Goal: Transaction & Acquisition: Subscribe to service/newsletter

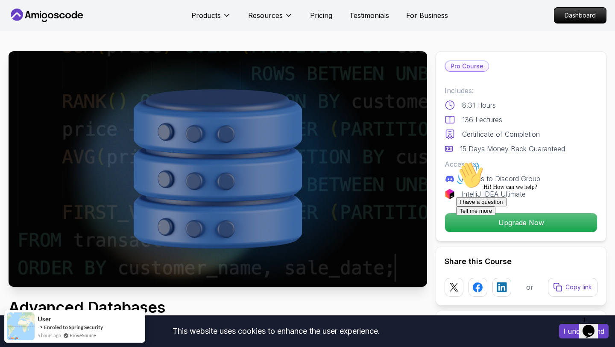
click at [30, 9] on icon at bounding box center [47, 16] width 77 height 14
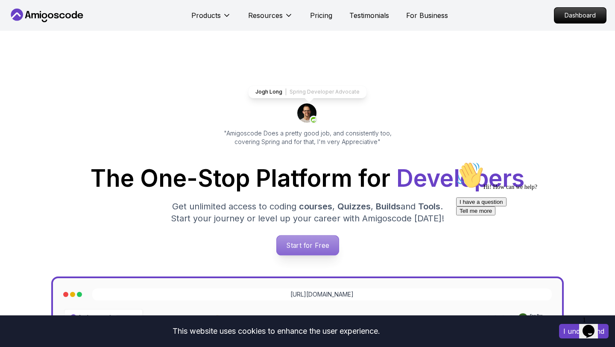
click at [307, 240] on p "Start for Free" at bounding box center [308, 246] width 62 height 20
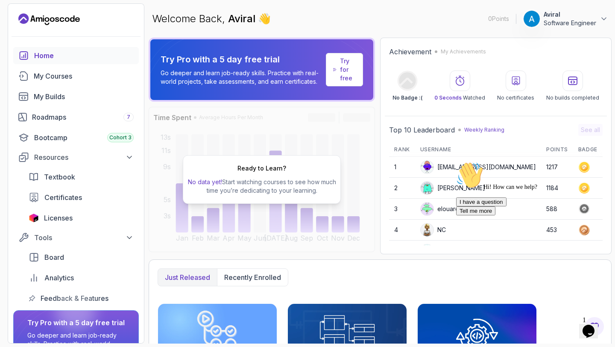
click at [343, 77] on p "Try for free" at bounding box center [348, 70] width 16 height 26
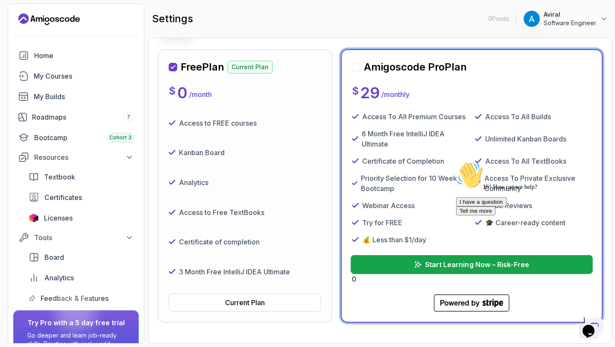
scroll to position [109, 0]
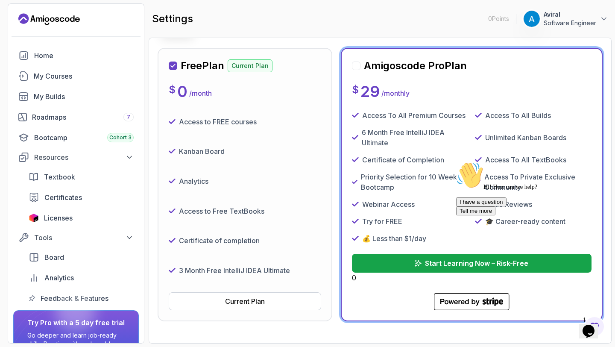
click at [456, 162] on icon "Chat attention grabber" at bounding box center [456, 162] width 0 height 0
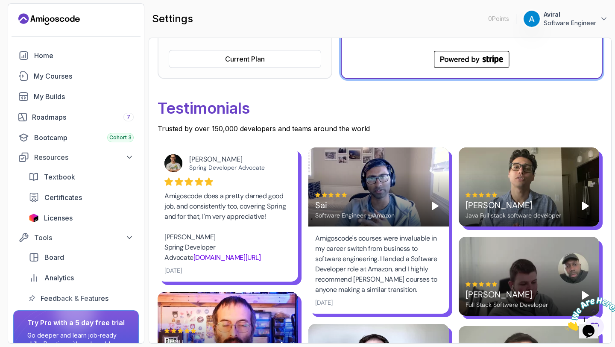
scroll to position [361, 0]
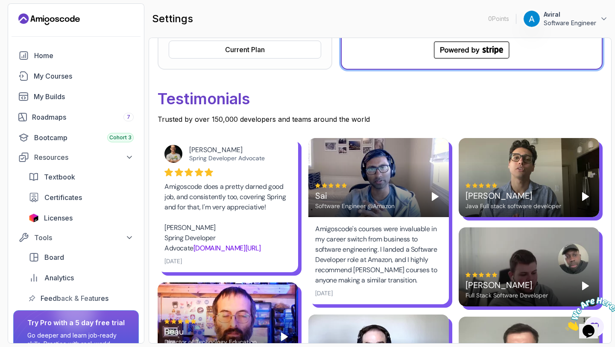
click at [571, 199] on div "[PERSON_NAME] Java Full stack software developer" at bounding box center [529, 196] width 127 height 27
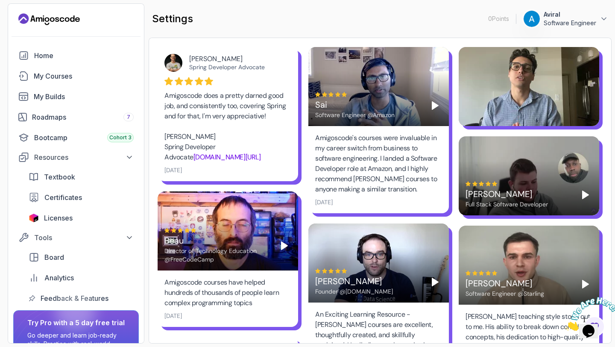
scroll to position [463, 0]
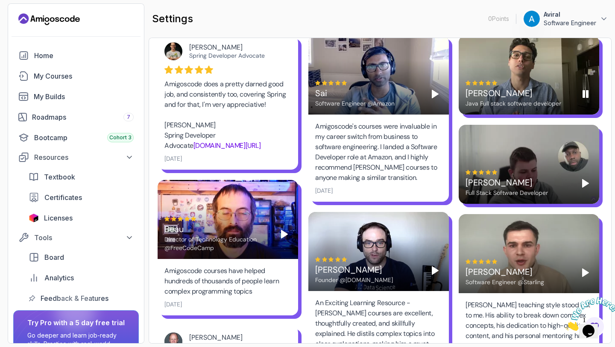
click at [584, 96] on rect "Pause" at bounding box center [584, 94] width 2 height 7
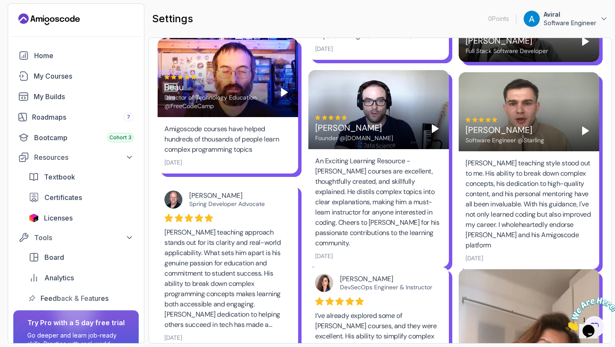
scroll to position [0, 0]
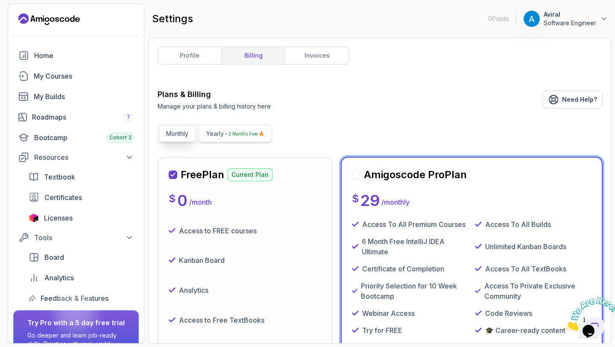
click at [228, 136] on div "2 Months Free 🔥" at bounding box center [245, 134] width 38 height 9
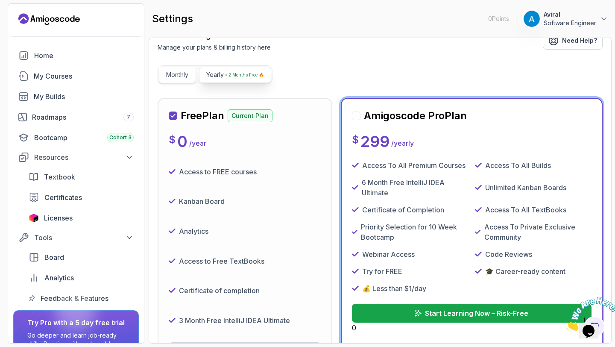
click at [175, 82] on button "Monthly" at bounding box center [177, 75] width 37 height 16
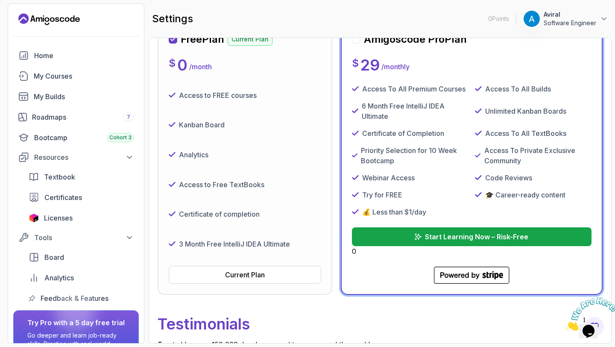
scroll to position [136, 0]
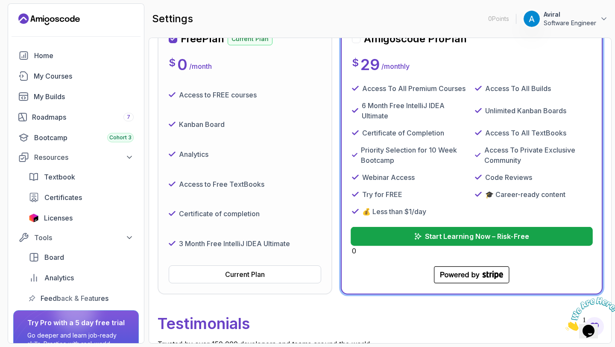
click at [456, 239] on p "Start Learning Now – Risk-Free" at bounding box center [477, 236] width 104 height 10
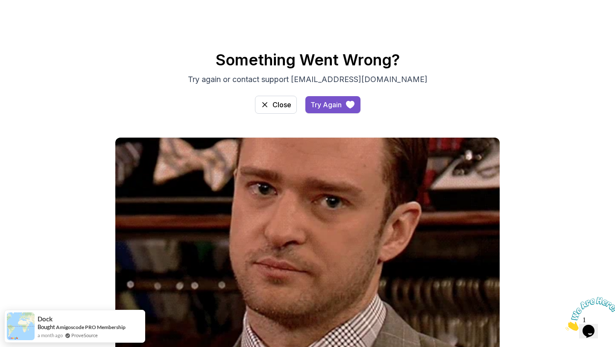
click at [330, 99] on button "Try Again" at bounding box center [333, 104] width 55 height 17
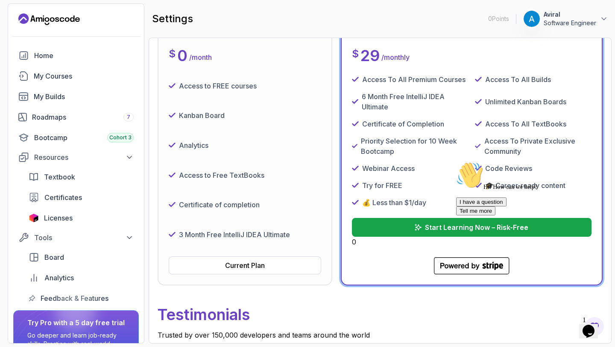
scroll to position [151, 0]
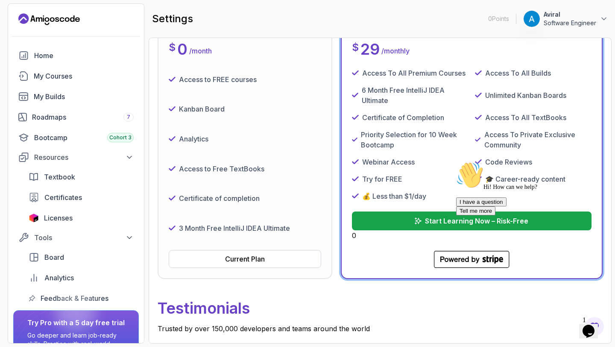
click at [460, 162] on div at bounding box center [533, 162] width 154 height 0
click at [459, 162] on div at bounding box center [533, 162] width 154 height 0
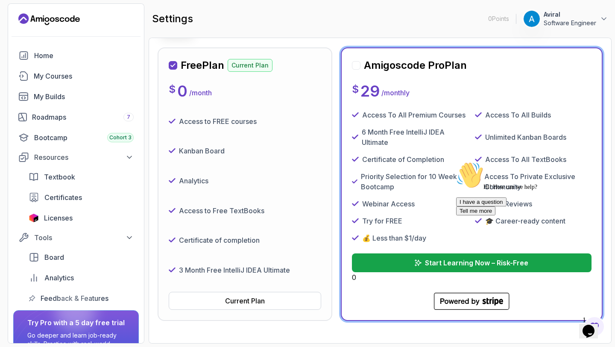
scroll to position [109, 0]
click at [356, 65] on div at bounding box center [356, 66] width 9 height 9
click at [456, 215] on div "Hi! How can we help? I have a question Tell me more" at bounding box center [533, 189] width 154 height 54
click at [457, 215] on div "Hi! How can we help? I have a question Tell me more" at bounding box center [533, 189] width 154 height 54
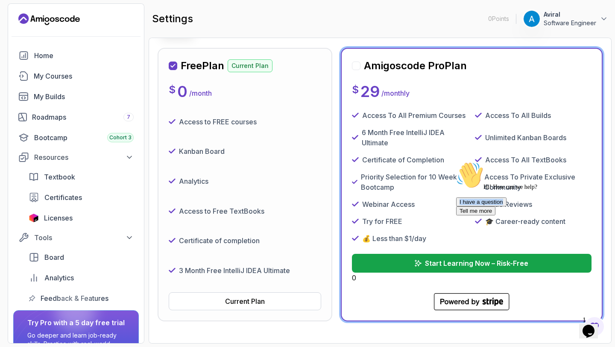
click at [457, 215] on div "Hi! How can we help? I have a question Tell me more" at bounding box center [533, 189] width 154 height 54
click at [456, 162] on icon "Chat attention grabber" at bounding box center [456, 162] width 0 height 0
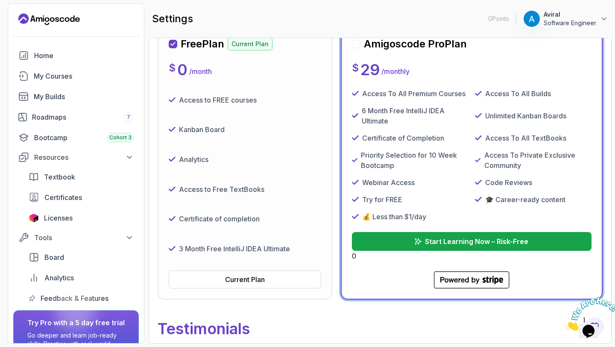
scroll to position [132, 0]
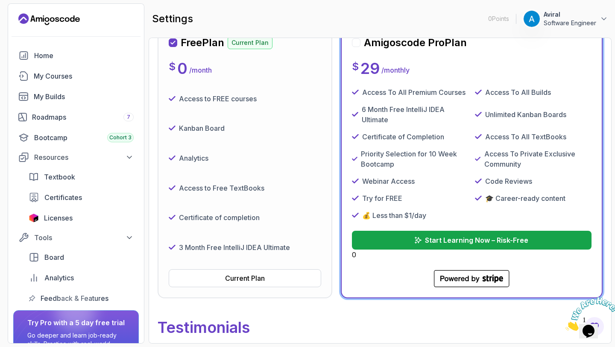
click at [479, 277] on icon at bounding box center [478, 280] width 4 height 6
click at [482, 243] on p "Start Learning Now – Risk-Free" at bounding box center [477, 240] width 104 height 10
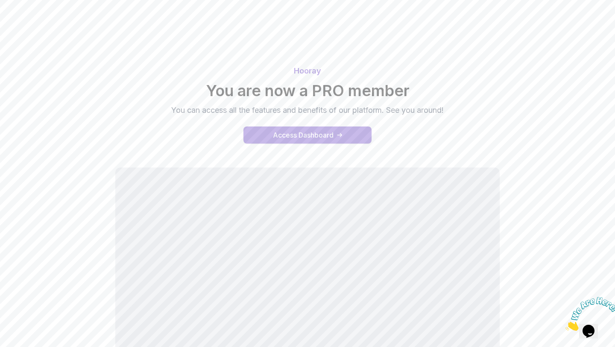
click at [281, 133] on div "Access Dashboard" at bounding box center [303, 135] width 61 height 10
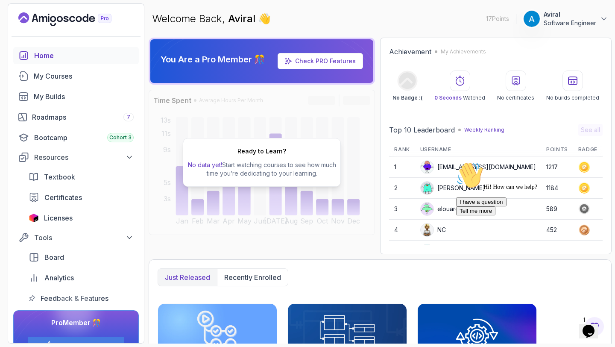
click at [303, 62] on link "Check PRO Features" at bounding box center [325, 60] width 61 height 7
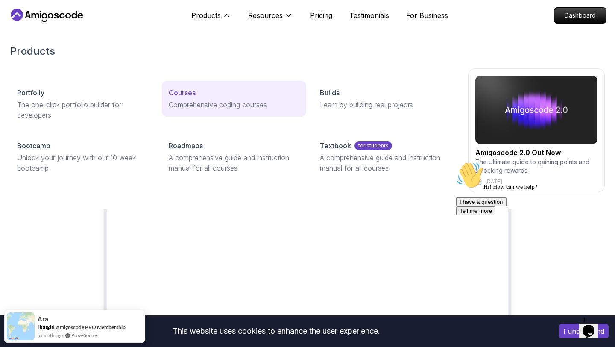
click at [178, 97] on p "Courses" at bounding box center [182, 93] width 27 height 10
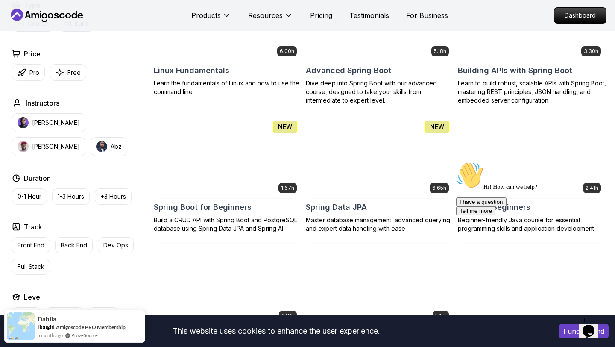
scroll to position [294, 0]
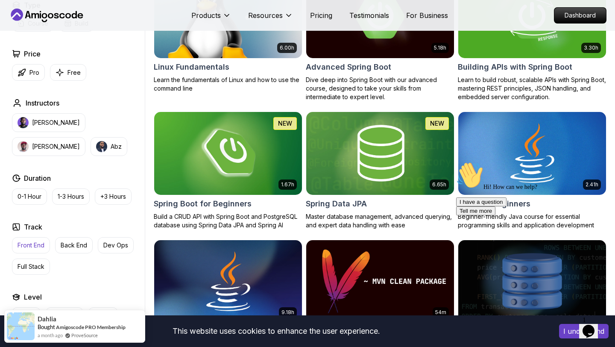
click at [36, 243] on p "Front End" at bounding box center [31, 245] width 27 height 9
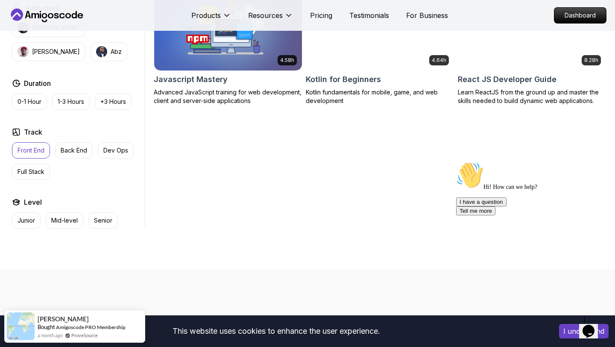
scroll to position [411, 0]
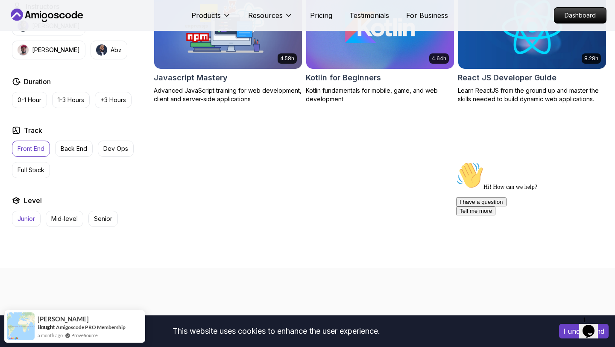
click at [31, 223] on p "Junior" at bounding box center [27, 219] width 18 height 9
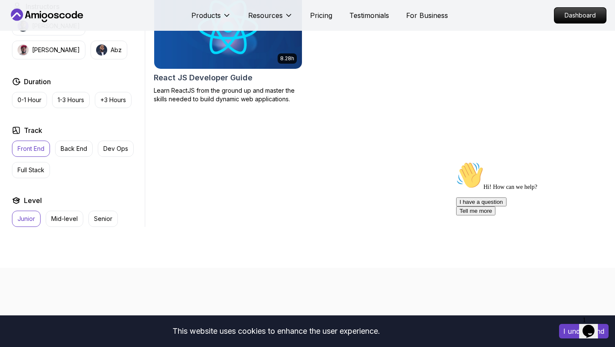
click at [39, 148] on p "Front End" at bounding box center [31, 148] width 27 height 9
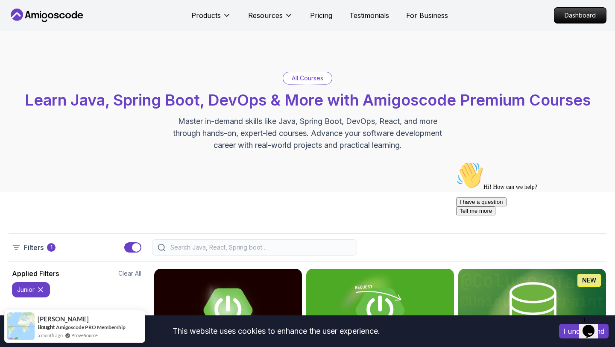
click at [592, 332] on icon "Opens Chat This icon Opens the chat window." at bounding box center [589, 331] width 14 height 14
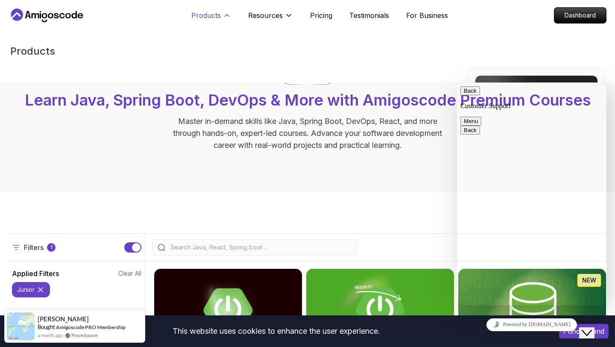
click at [215, 15] on p "Products" at bounding box center [205, 15] width 29 height 10
